Goal: Task Accomplishment & Management: Use online tool/utility

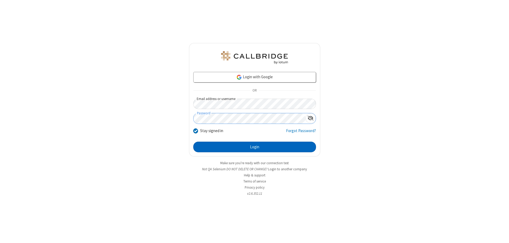
click at [254, 147] on button "Login" at bounding box center [254, 147] width 123 height 11
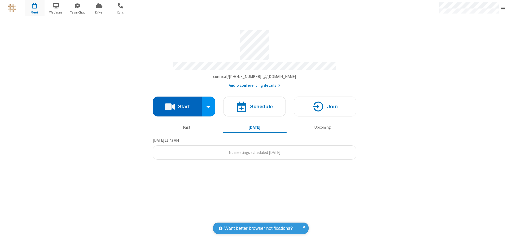
click at [177, 104] on button "Start" at bounding box center [177, 106] width 49 height 20
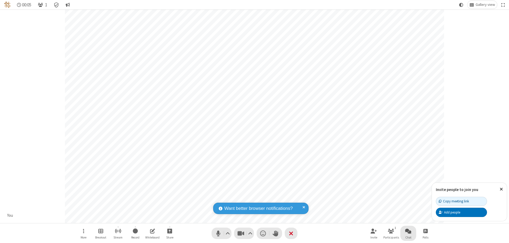
click at [408, 231] on span "Open chat" at bounding box center [408, 230] width 6 height 7
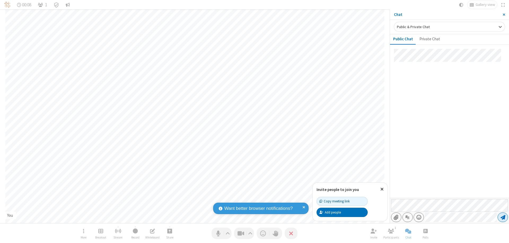
click at [502, 217] on span "Send message" at bounding box center [502, 216] width 5 height 5
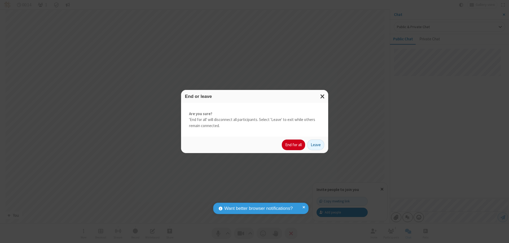
click at [294, 145] on button "End for all" at bounding box center [293, 144] width 23 height 11
